Goal: Information Seeking & Learning: Find specific fact

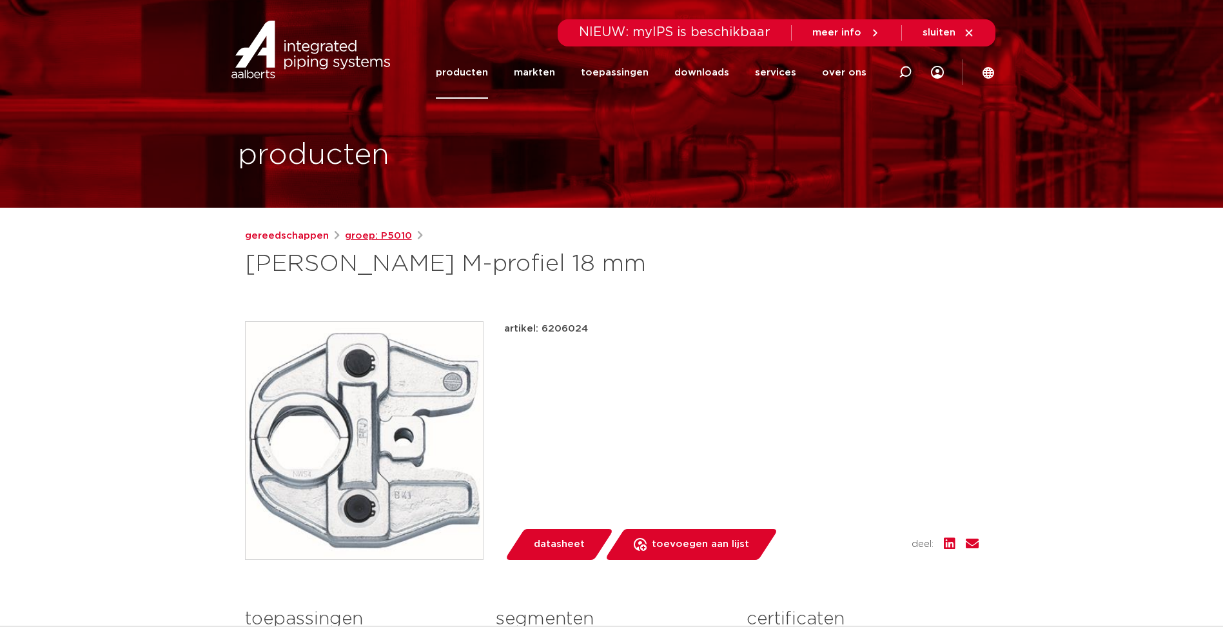
click at [379, 241] on link "groep: P5010" at bounding box center [378, 235] width 67 height 15
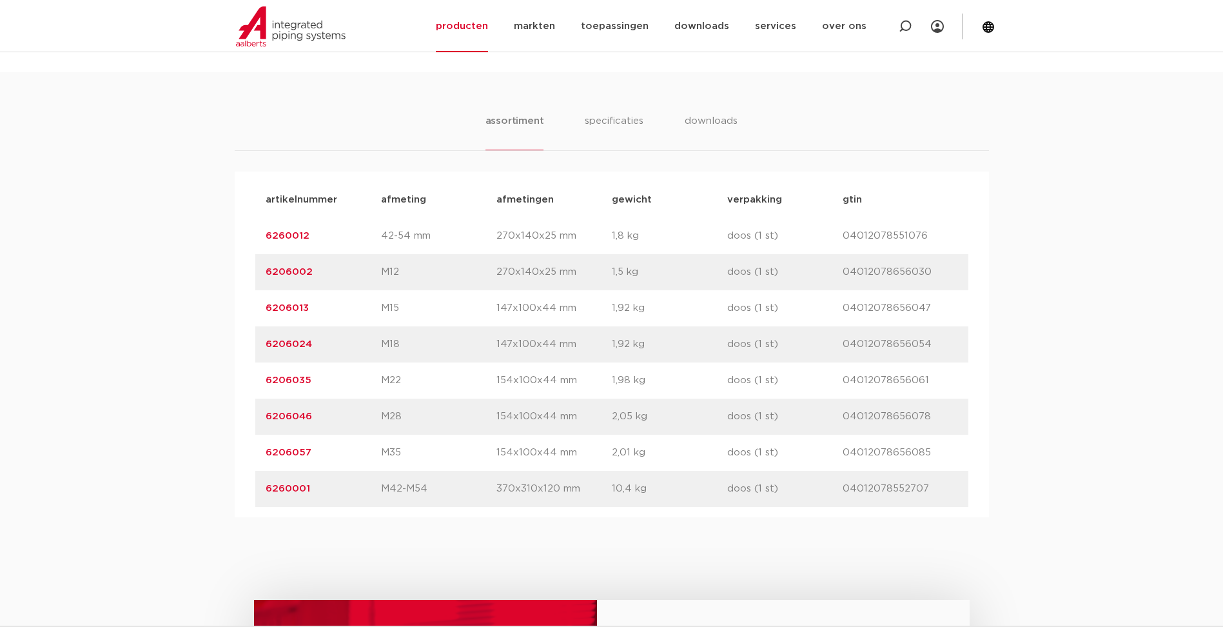
scroll to position [838, 0]
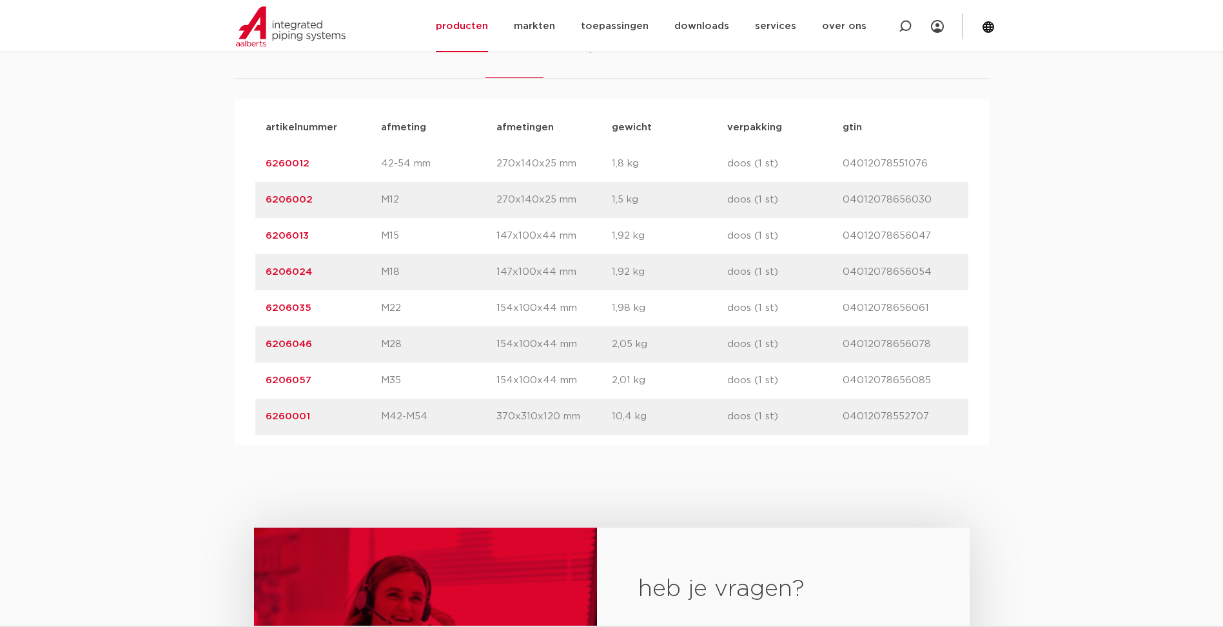
drag, startPoint x: 347, startPoint y: 393, endPoint x: 260, endPoint y: 385, distance: 87.5
click at [260, 399] on div "artikelnummer 6260001 afmeting M42-M54 [GEOGRAPHIC_DATA] 370x310x120 mm gewicht…" at bounding box center [611, 417] width 713 height 36
copy link "6260001"
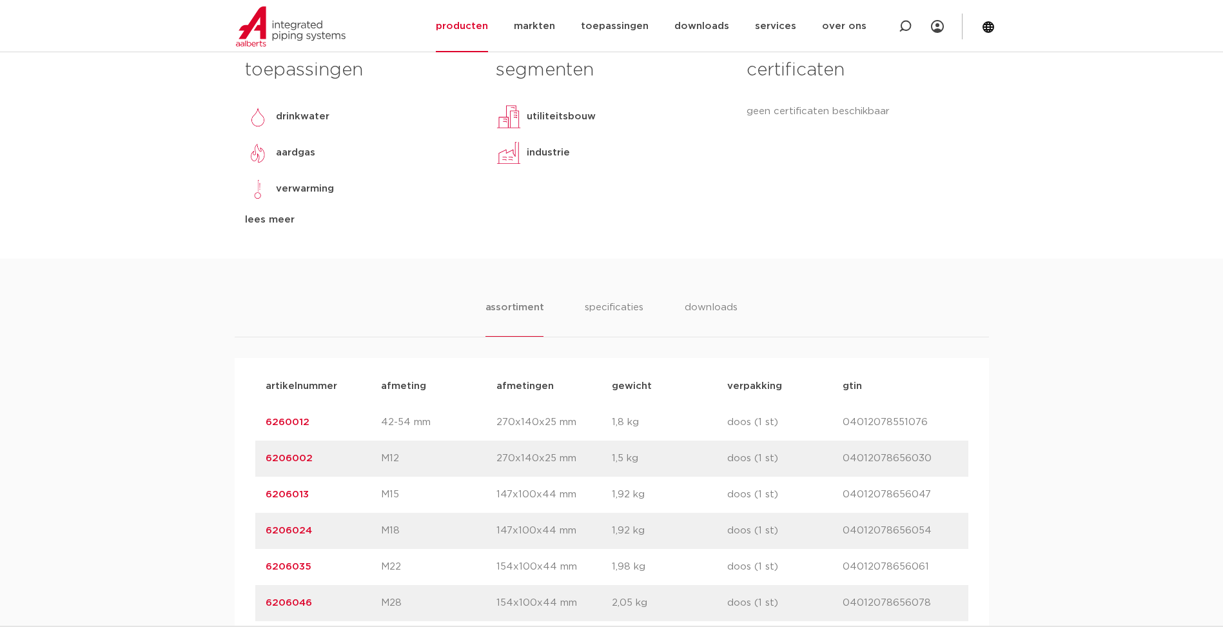
scroll to position [774, 0]
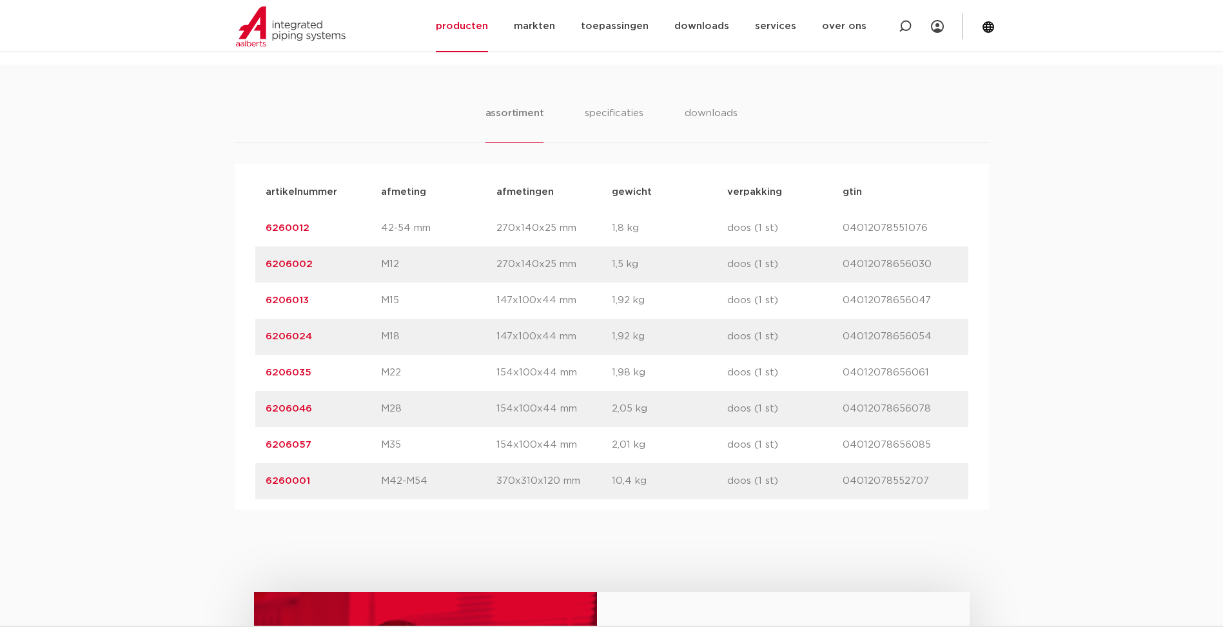
click at [322, 473] on p "6260001" at bounding box center [323, 480] width 115 height 15
drag, startPoint x: 320, startPoint y: 451, endPoint x: 261, endPoint y: 454, distance: 59.4
click at [261, 463] on div "artikelnummer 6260001 afmeting M42-M54 [GEOGRAPHIC_DATA] 370x310x120 mm gewicht…" at bounding box center [611, 481] width 713 height 36
drag, startPoint x: 261, startPoint y: 454, endPoint x: 342, endPoint y: 458, distance: 80.7
click at [342, 463] on div "artikelnummer 6260001 afmeting M42-M54 [GEOGRAPHIC_DATA] 370x310x120 mm gewicht…" at bounding box center [611, 481] width 713 height 36
